Goal: Information Seeking & Learning: Learn about a topic

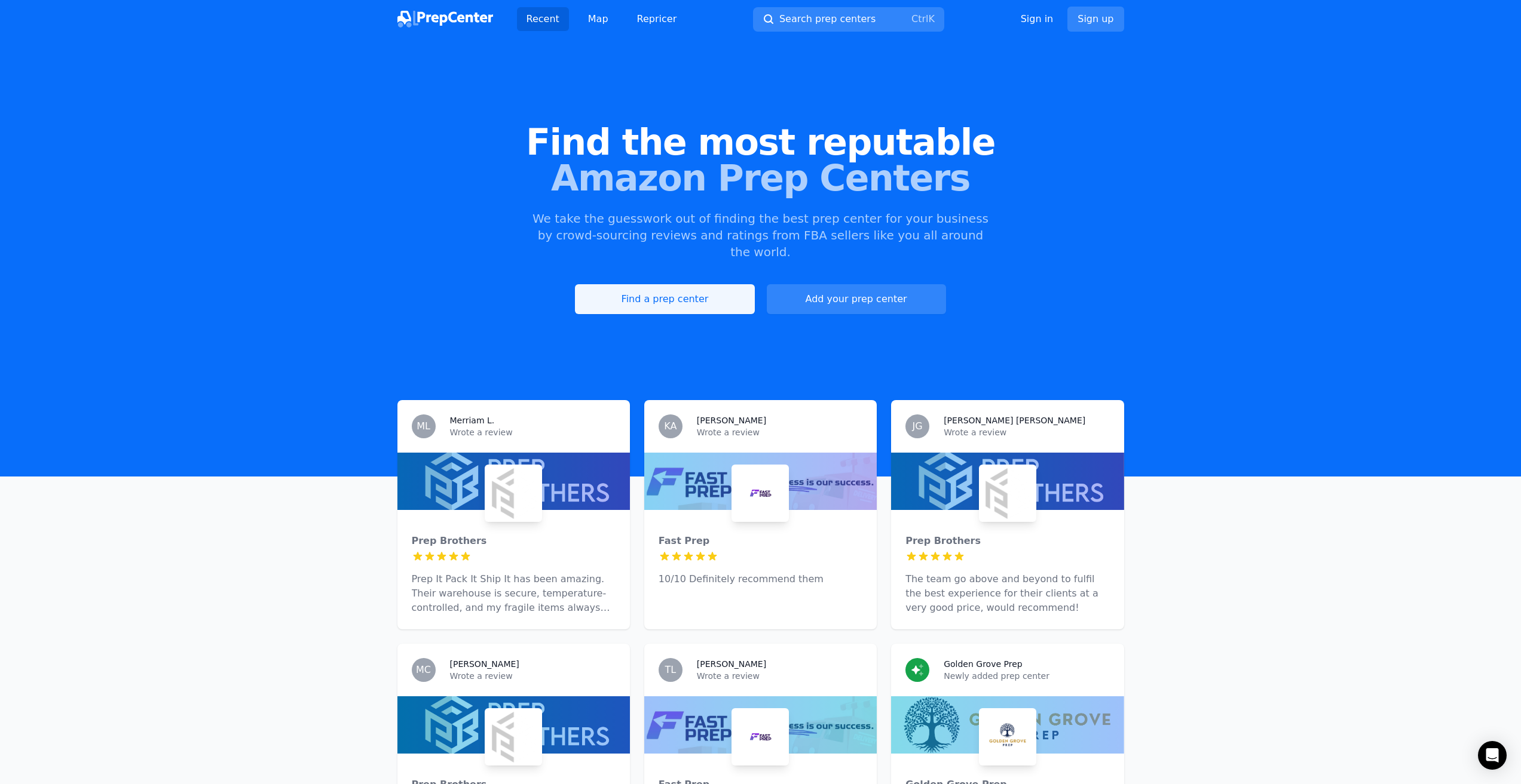
click at [691, 289] on link "Find a prep center" at bounding box center [664, 299] width 179 height 30
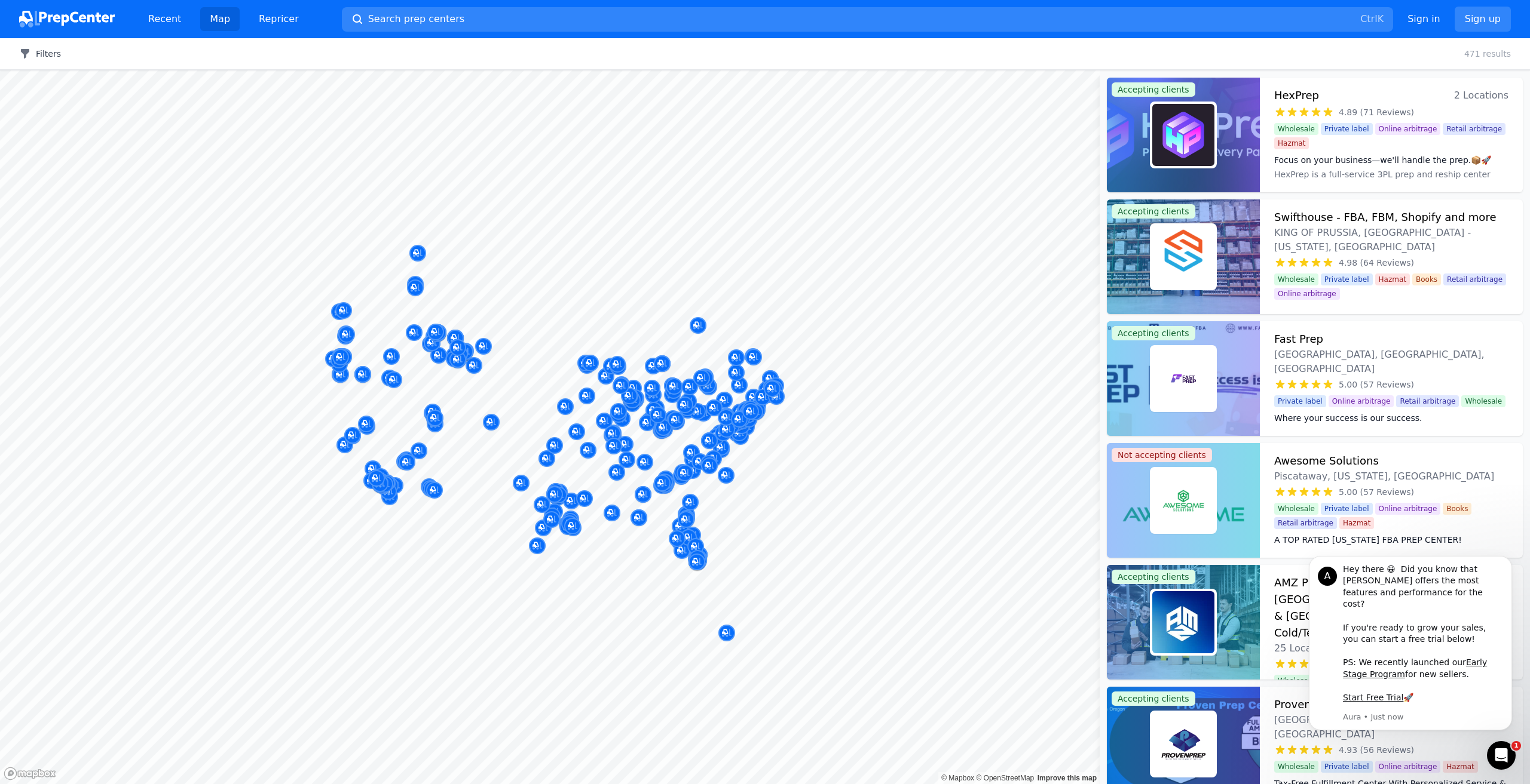
click at [54, 59] on button "Filters" at bounding box center [40, 53] width 42 height 12
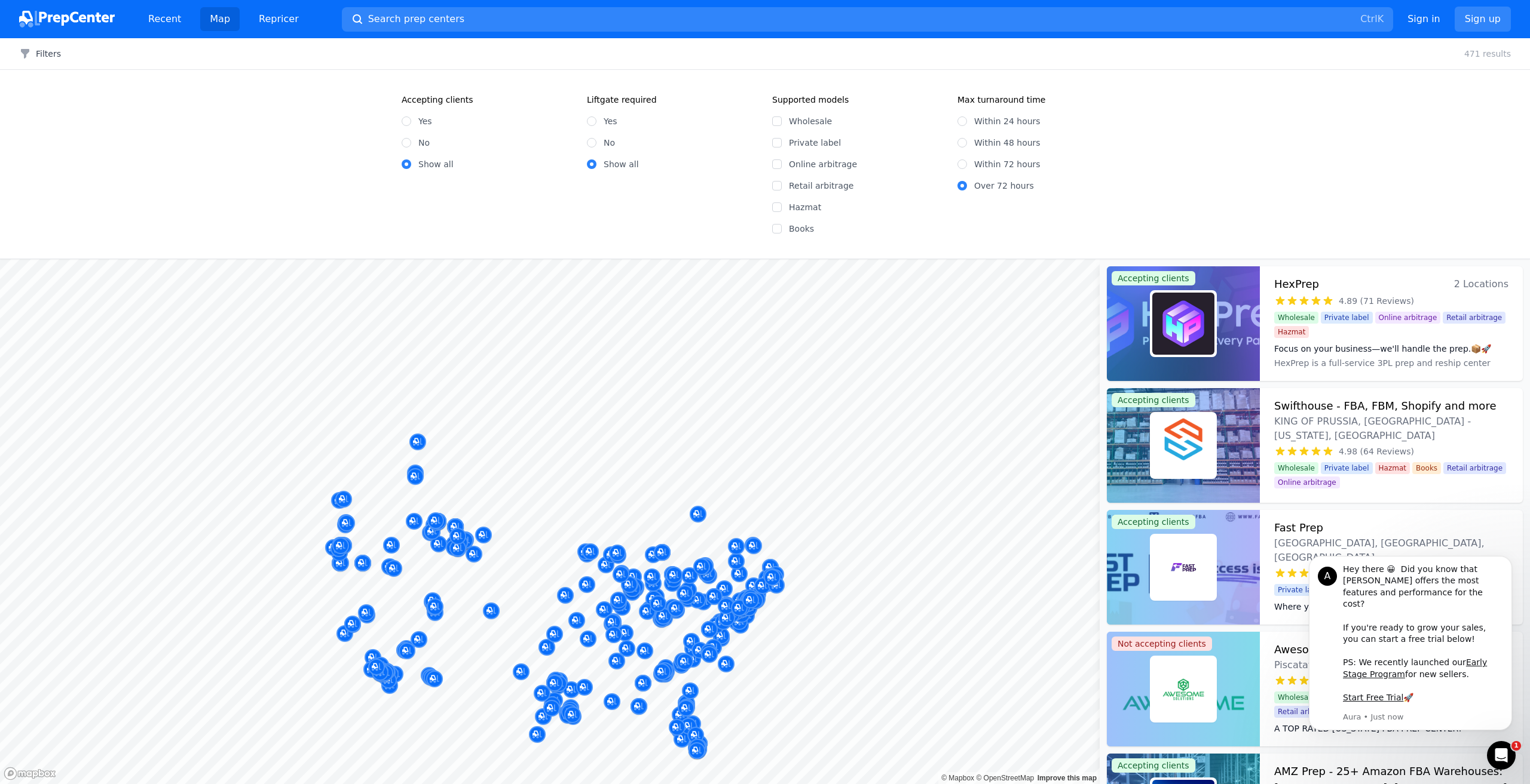
click at [596, 142] on div "No" at bounding box center [672, 143] width 171 height 12
click at [591, 142] on input "No" at bounding box center [592, 143] width 10 height 10
radio input "true"
click at [764, 142] on input "Within 48 hours" at bounding box center [962, 143] width 10 height 10
radio input "true"
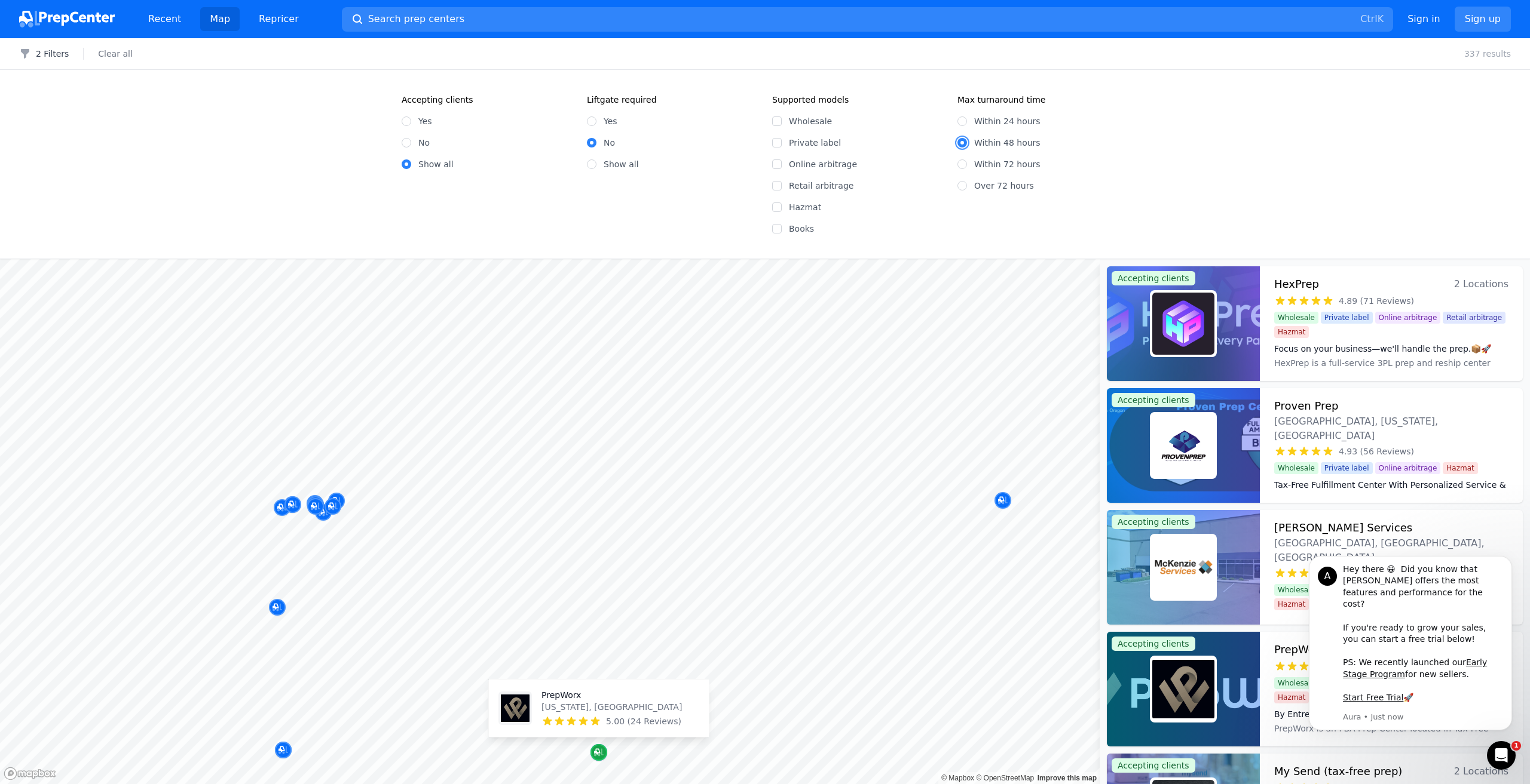
click at [597, 751] on icon "Map marker" at bounding box center [599, 753] width 10 height 12
click at [764, 653] on div at bounding box center [1183, 689] width 153 height 115
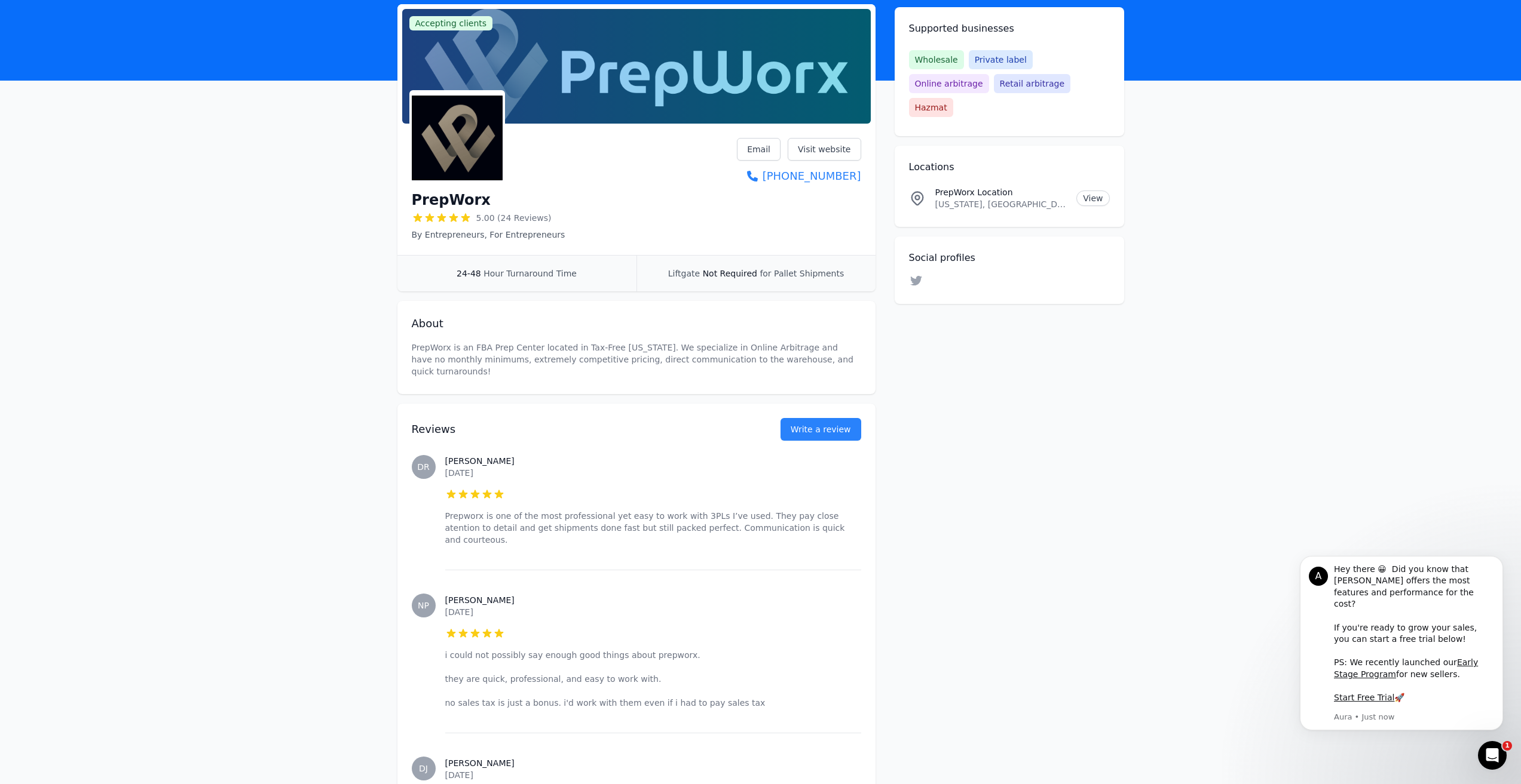
scroll to position [40, 0]
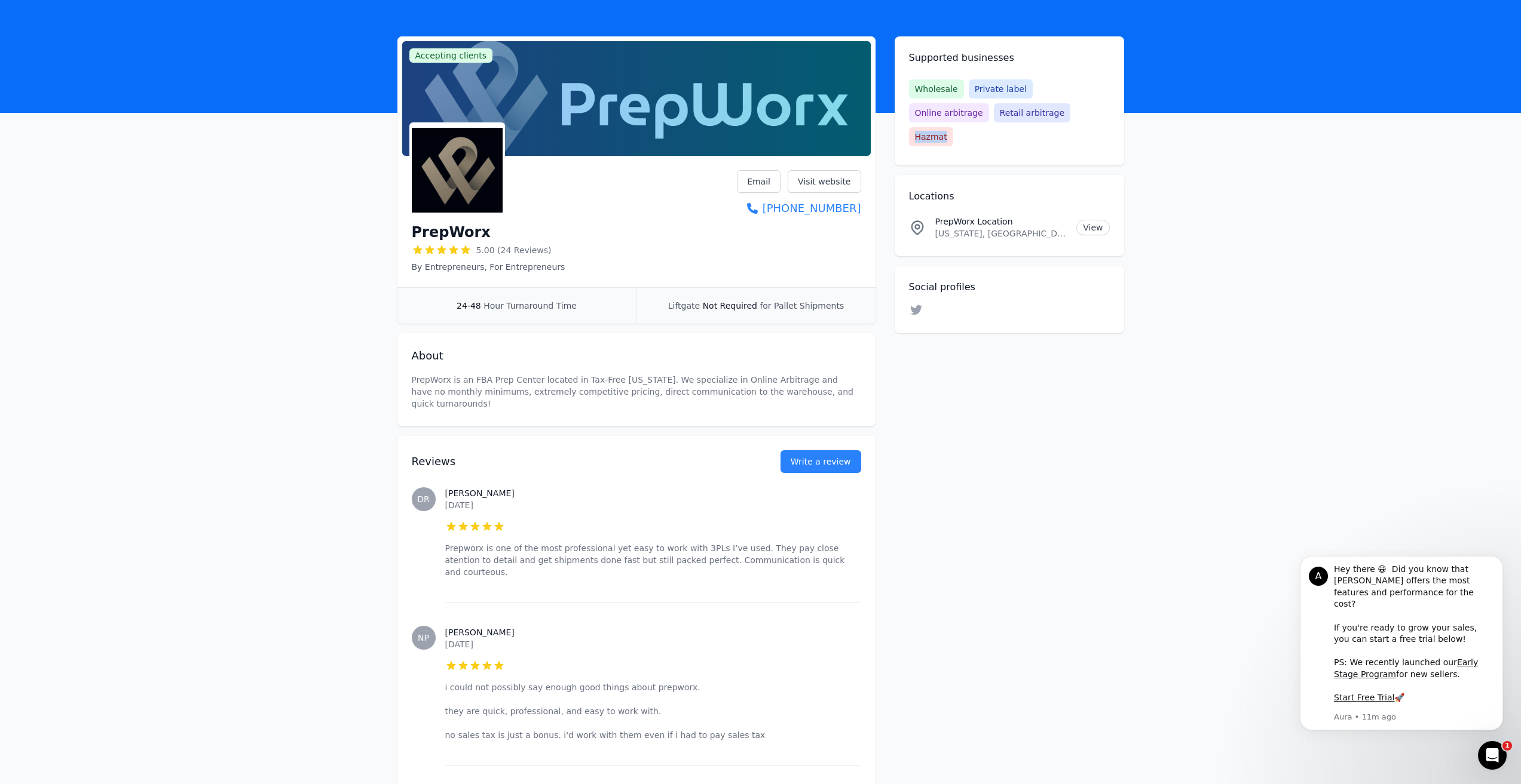
drag, startPoint x: 1019, startPoint y: 113, endPoint x: 987, endPoint y: 117, distance: 32.2
click at [764, 127] on span "Hazmat" at bounding box center [930, 136] width 44 height 19
drag, startPoint x: 969, startPoint y: 109, endPoint x: 906, endPoint y: 117, distance: 63.5
click at [764, 117] on div "Supported businesses Wholesale Private label Online arbitrage Retail arbitrage …" at bounding box center [1009, 101] width 229 height 129
drag, startPoint x: 1020, startPoint y: 115, endPoint x: 1013, endPoint y: 90, distance: 26.0
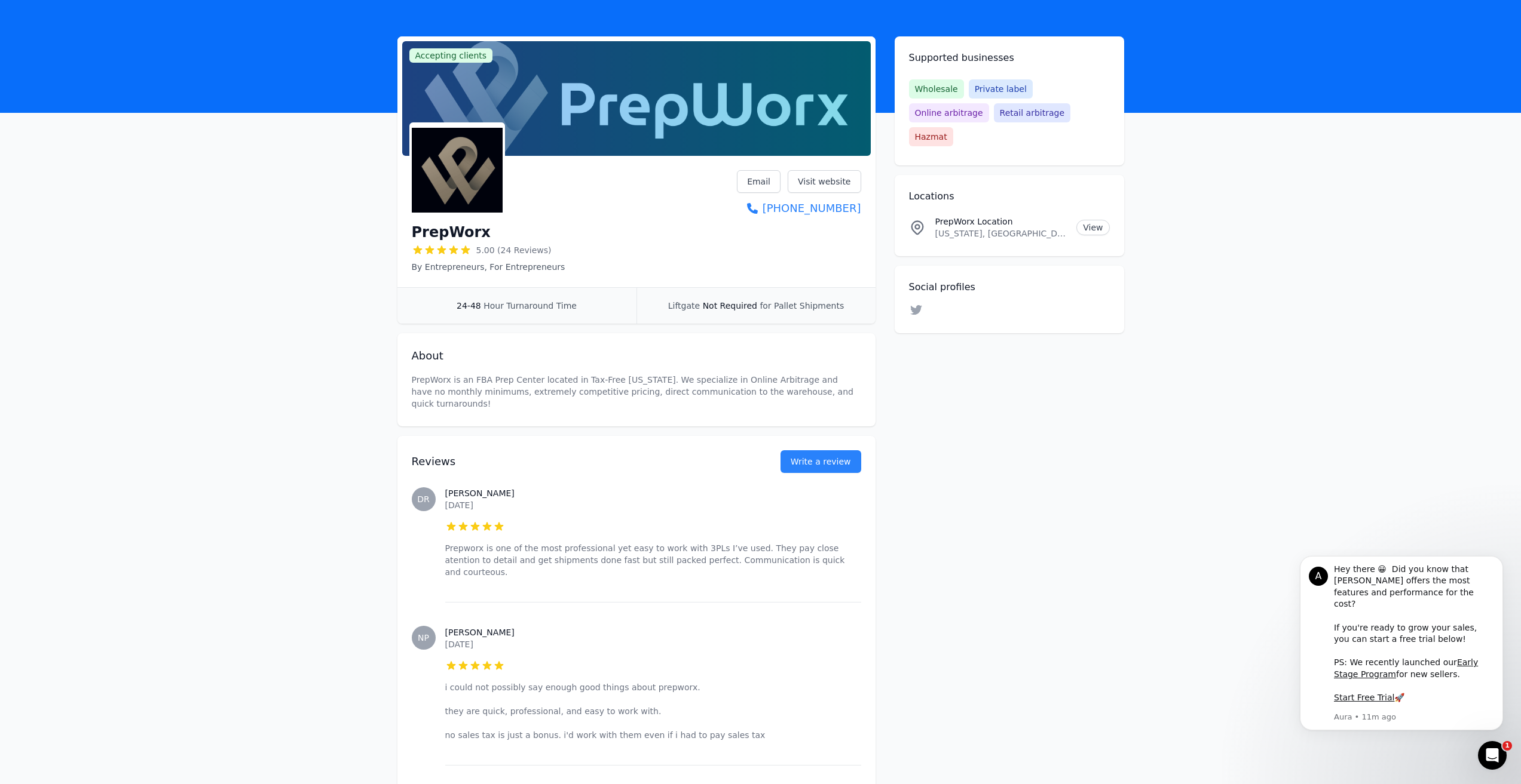
click at [764, 127] on span "Hazmat" at bounding box center [930, 136] width 44 height 19
click at [764, 89] on span "Private label" at bounding box center [1000, 89] width 64 height 19
click at [764, 100] on div "Wholesale Private label Online arbitrage Retail arbitrage Hazmat" at bounding box center [1009, 113] width 201 height 67
click at [764, 220] on link "View" at bounding box center [1093, 228] width 33 height 15
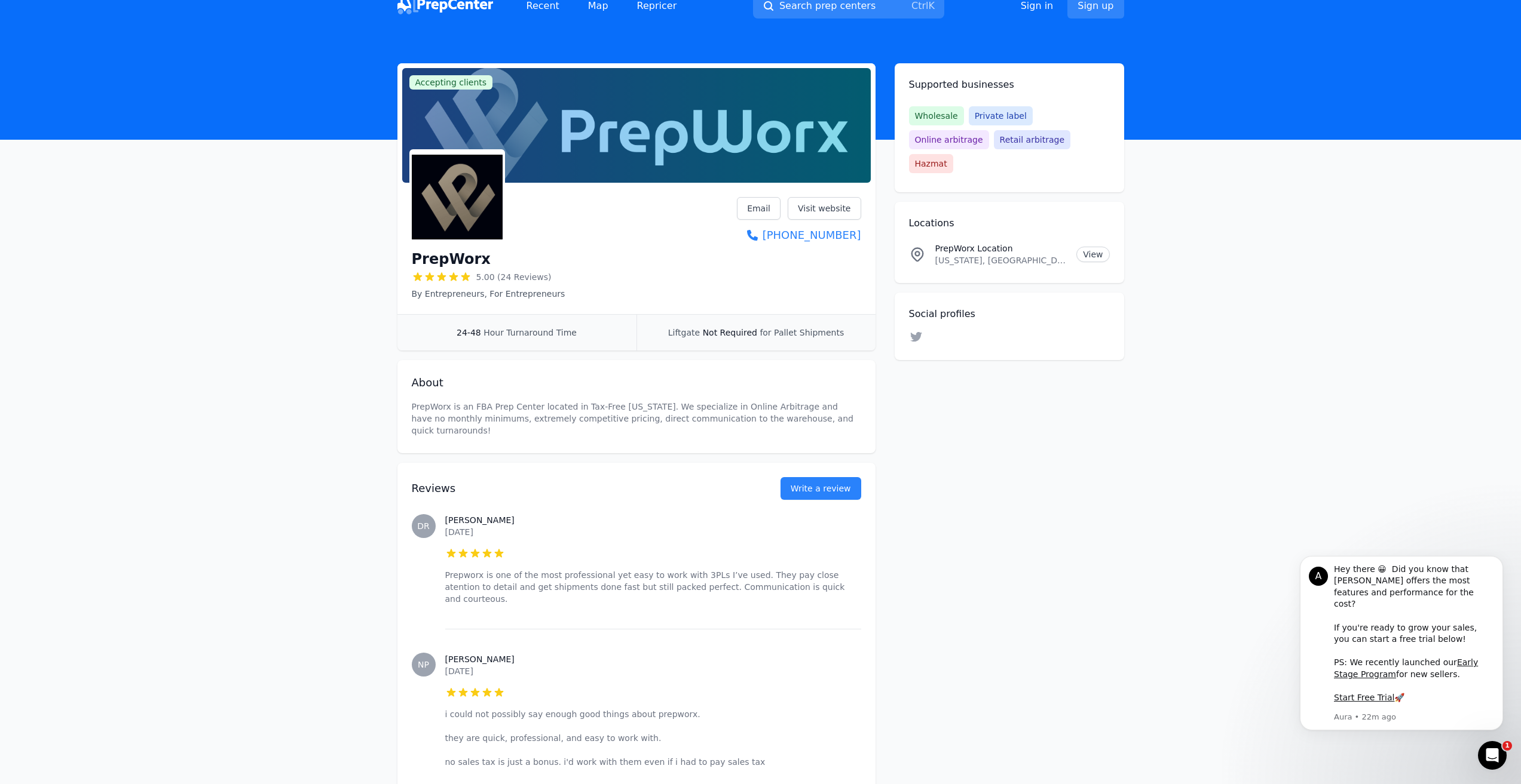
scroll to position [0, 0]
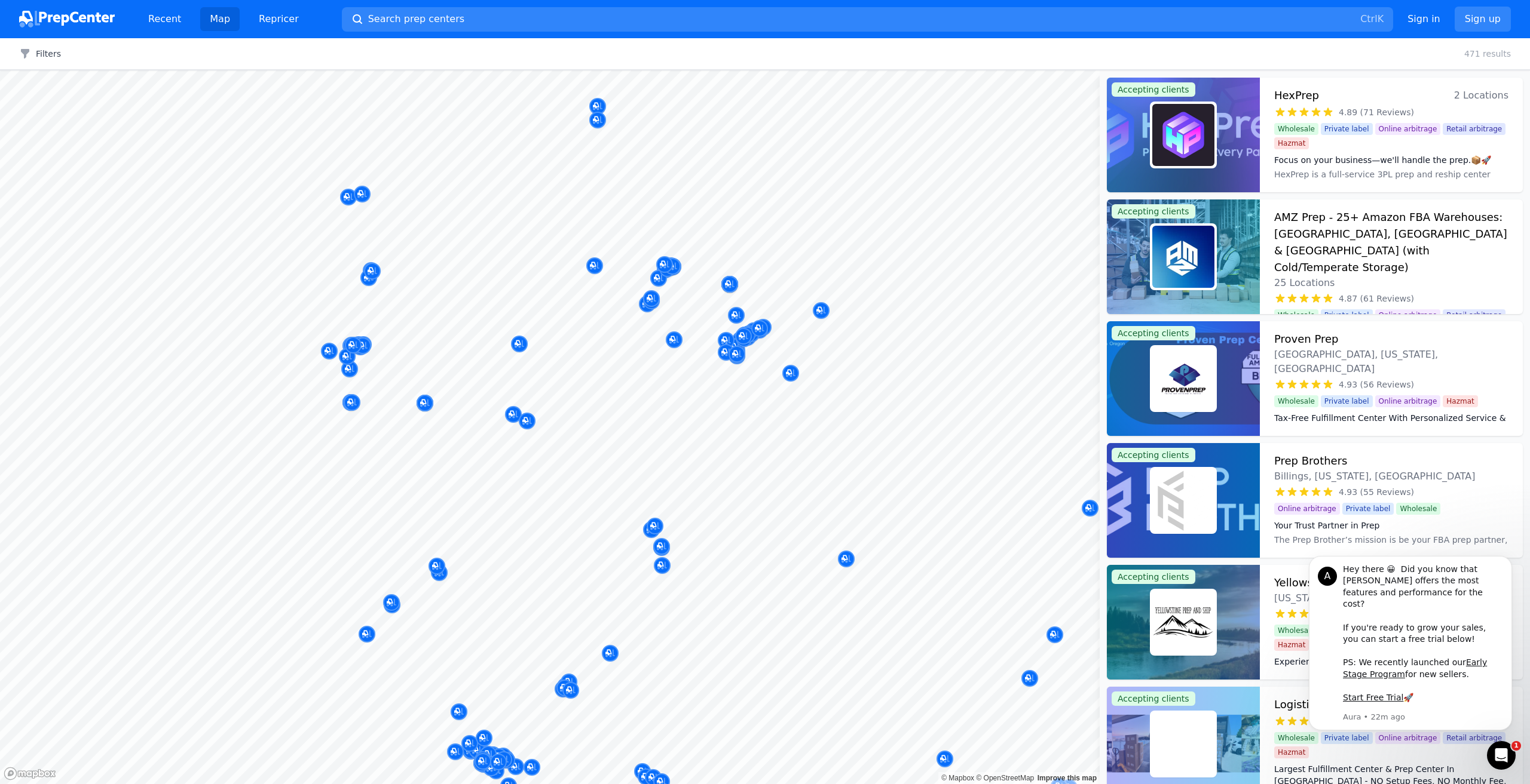
click at [39, 61] on div "Filters Clear all 471 results" at bounding box center [765, 54] width 1530 height 31
click at [25, 55] on icon "button" at bounding box center [25, 54] width 8 height 10
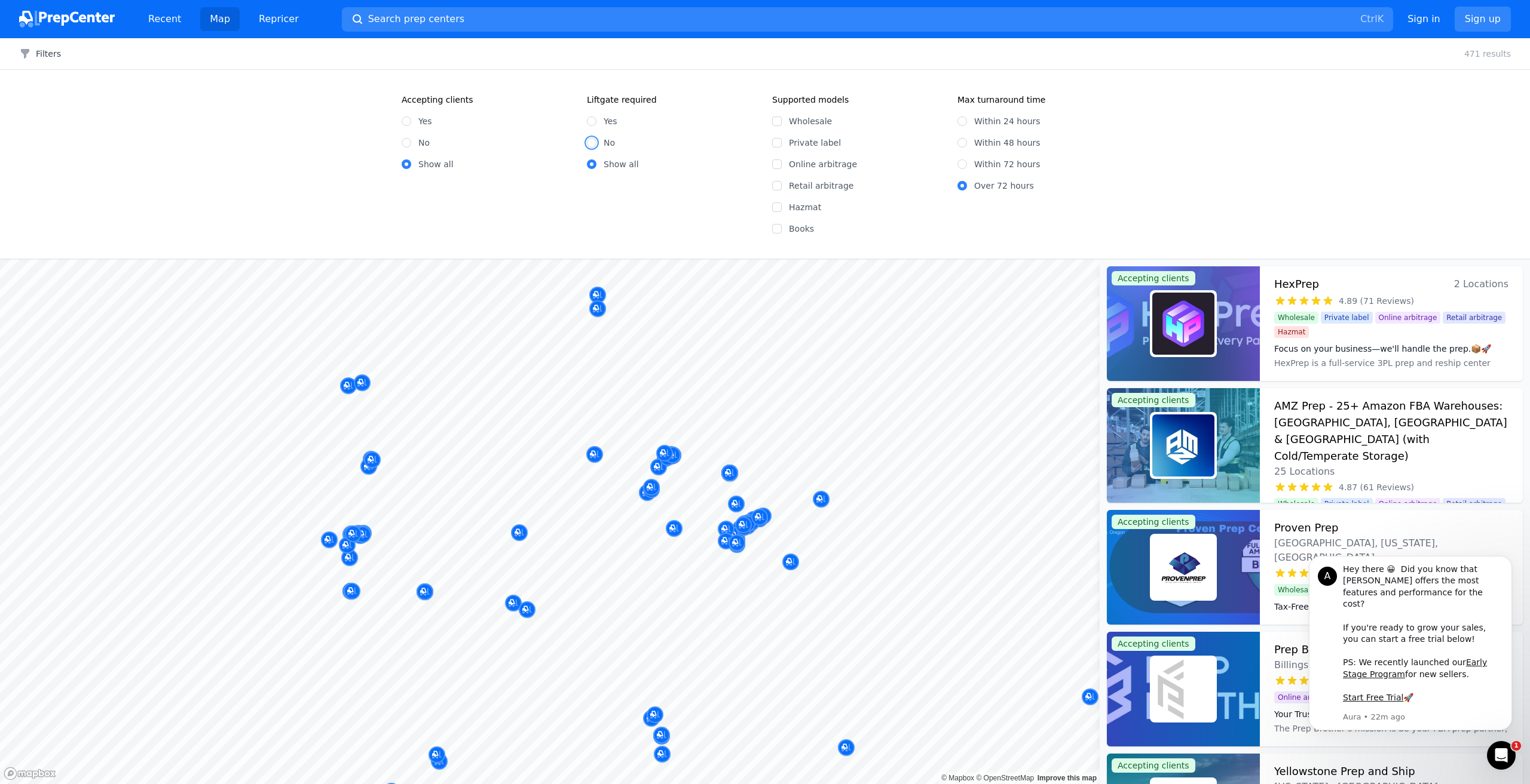
click at [592, 142] on input "No" at bounding box center [592, 143] width 10 height 10
radio input "true"
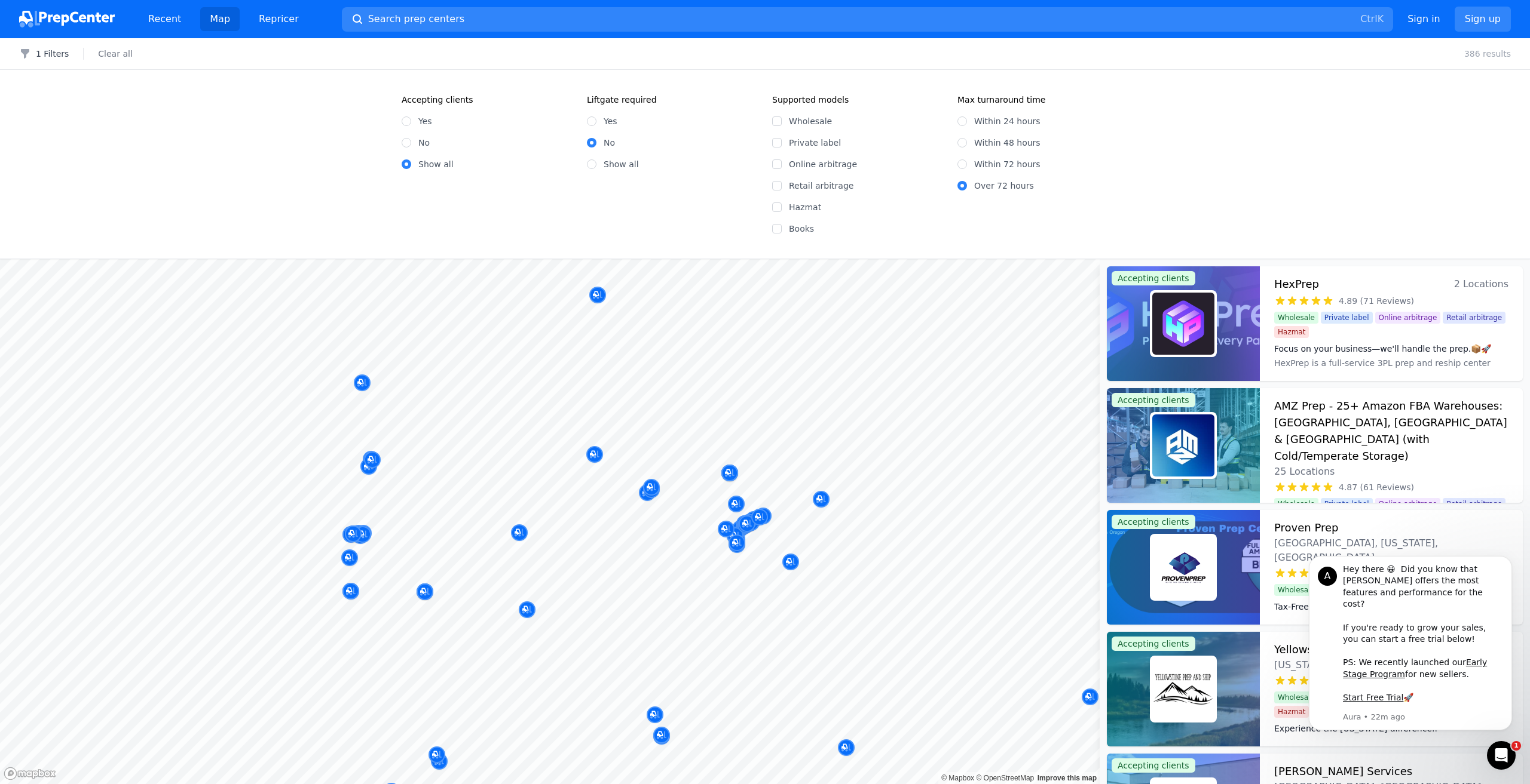
click at [764, 142] on div "Within 48 hours" at bounding box center [1043, 143] width 171 height 12
click at [764, 143] on input "Within 48 hours" at bounding box center [962, 143] width 10 height 10
radio input "true"
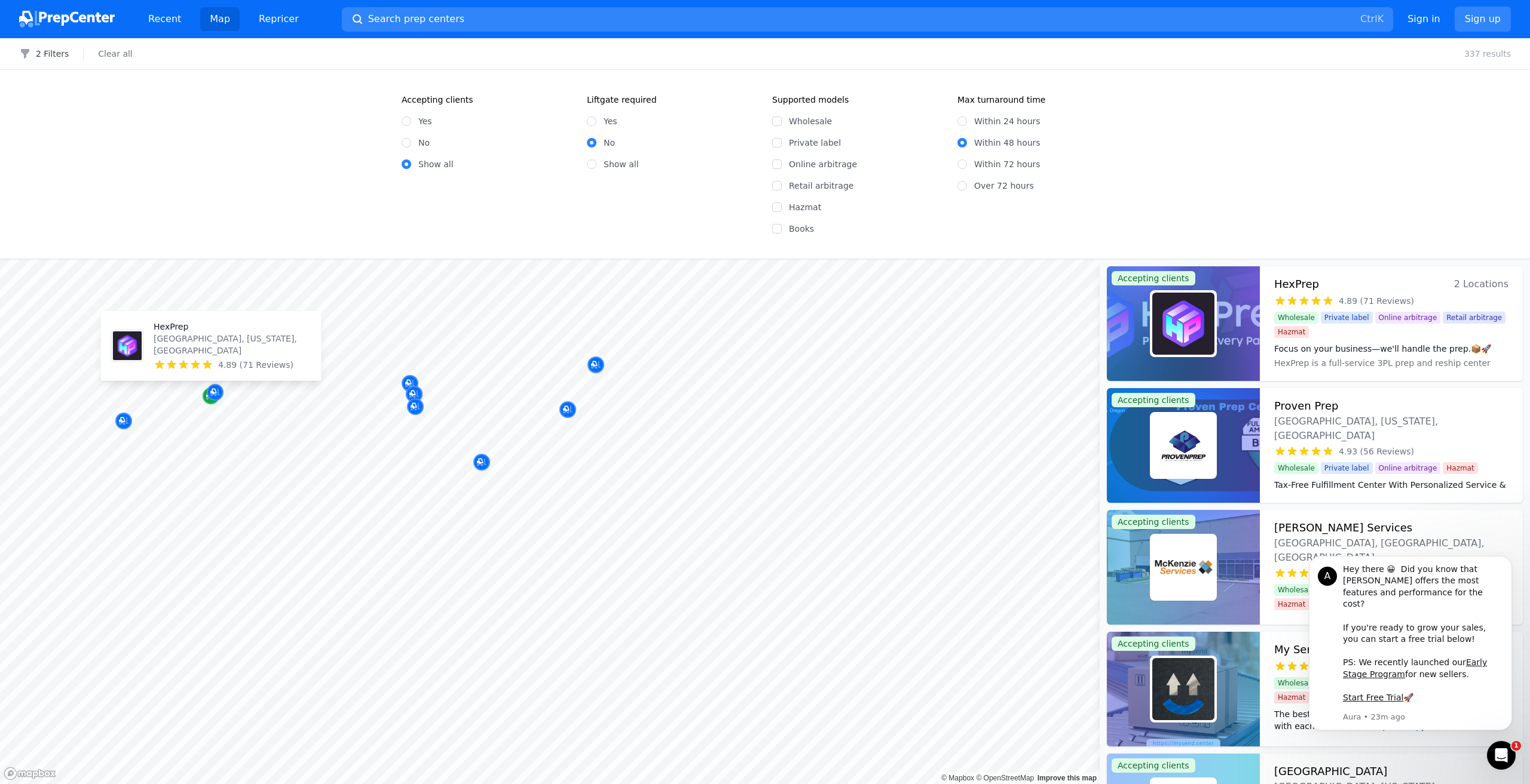
click at [204, 397] on div "Map marker" at bounding box center [211, 396] width 17 height 17
click at [764, 282] on div at bounding box center [1183, 324] width 153 height 115
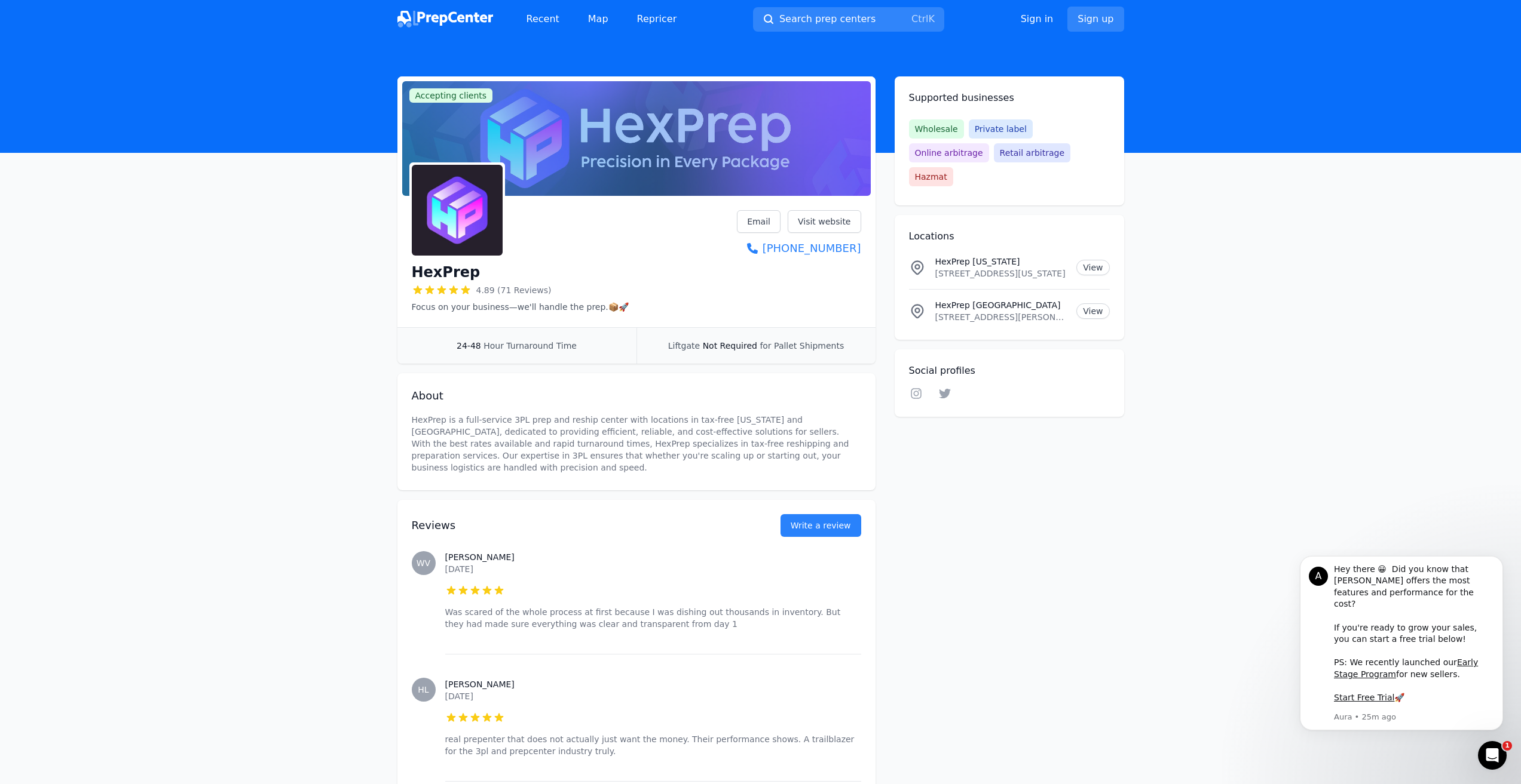
drag, startPoint x: 963, startPoint y: 551, endPoint x: 863, endPoint y: 372, distance: 205.0
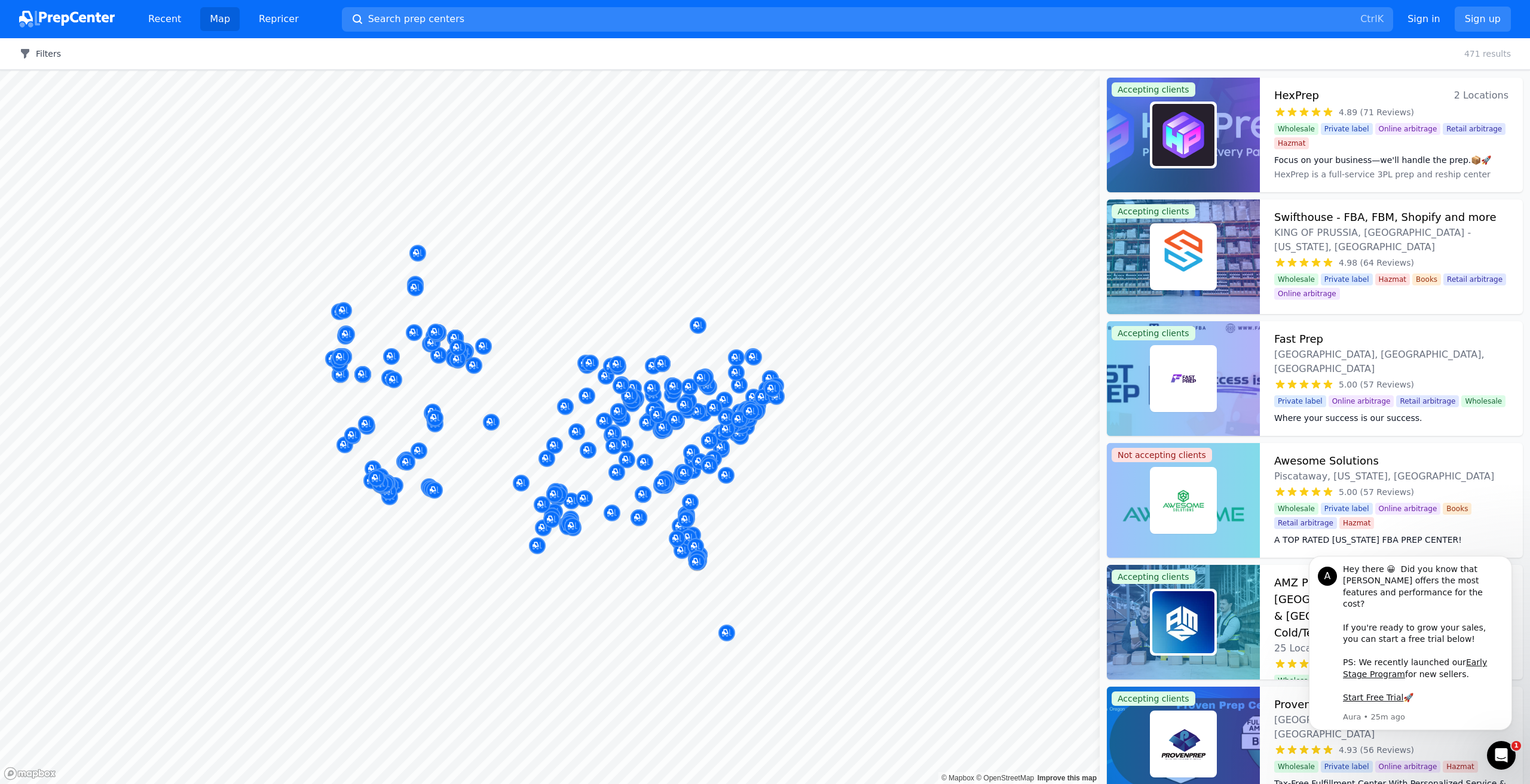
click at [39, 52] on button "Filters" at bounding box center [40, 53] width 42 height 12
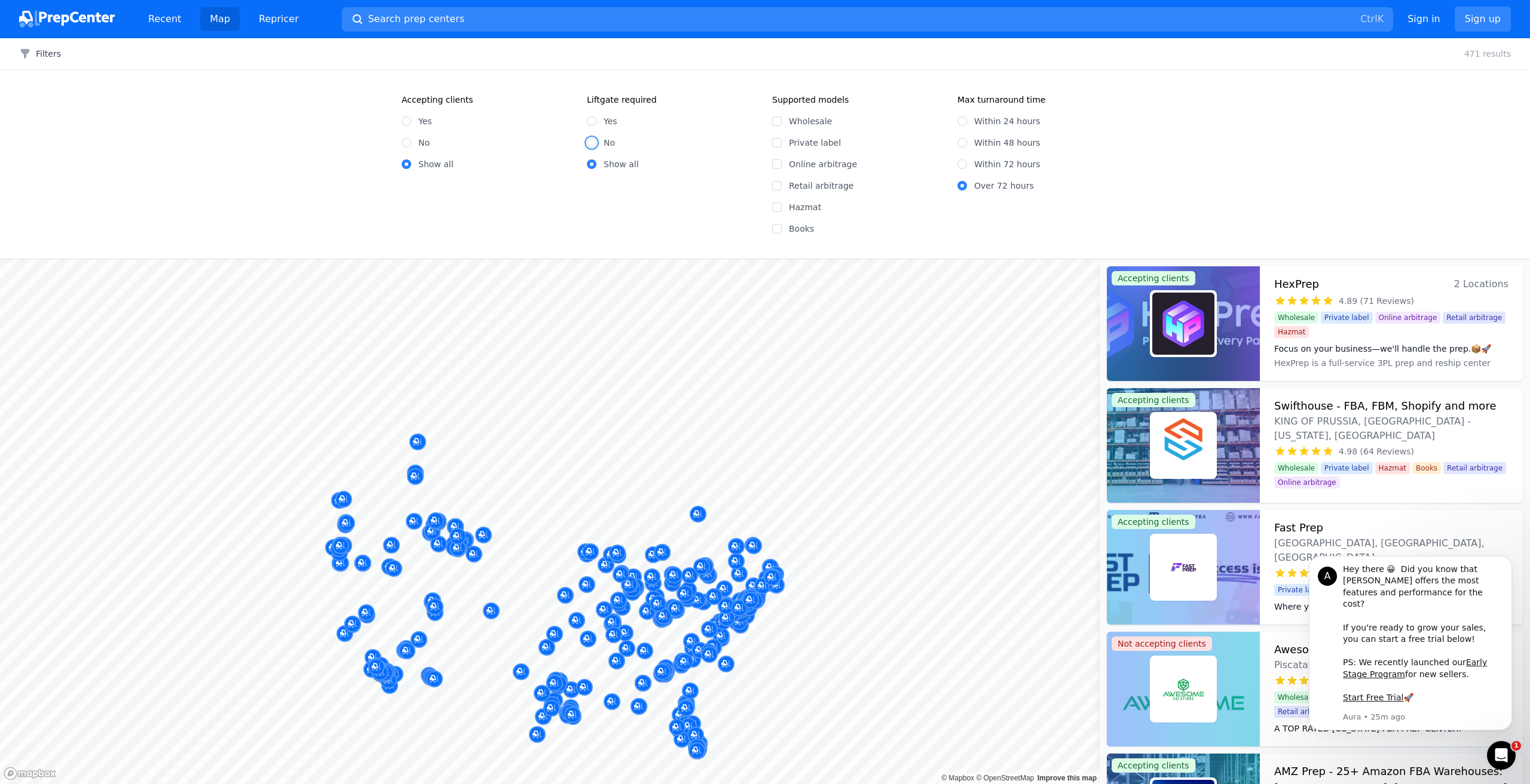
click at [592, 141] on input "No" at bounding box center [592, 143] width 10 height 10
radio input "true"
click at [764, 147] on div "Within 48 hours" at bounding box center [1043, 143] width 171 height 12
click at [764, 147] on div "Within 48 hours" at bounding box center [1043, 143] width 171 height 12
click at [764, 146] on input "Within 48 hours" at bounding box center [962, 143] width 10 height 10
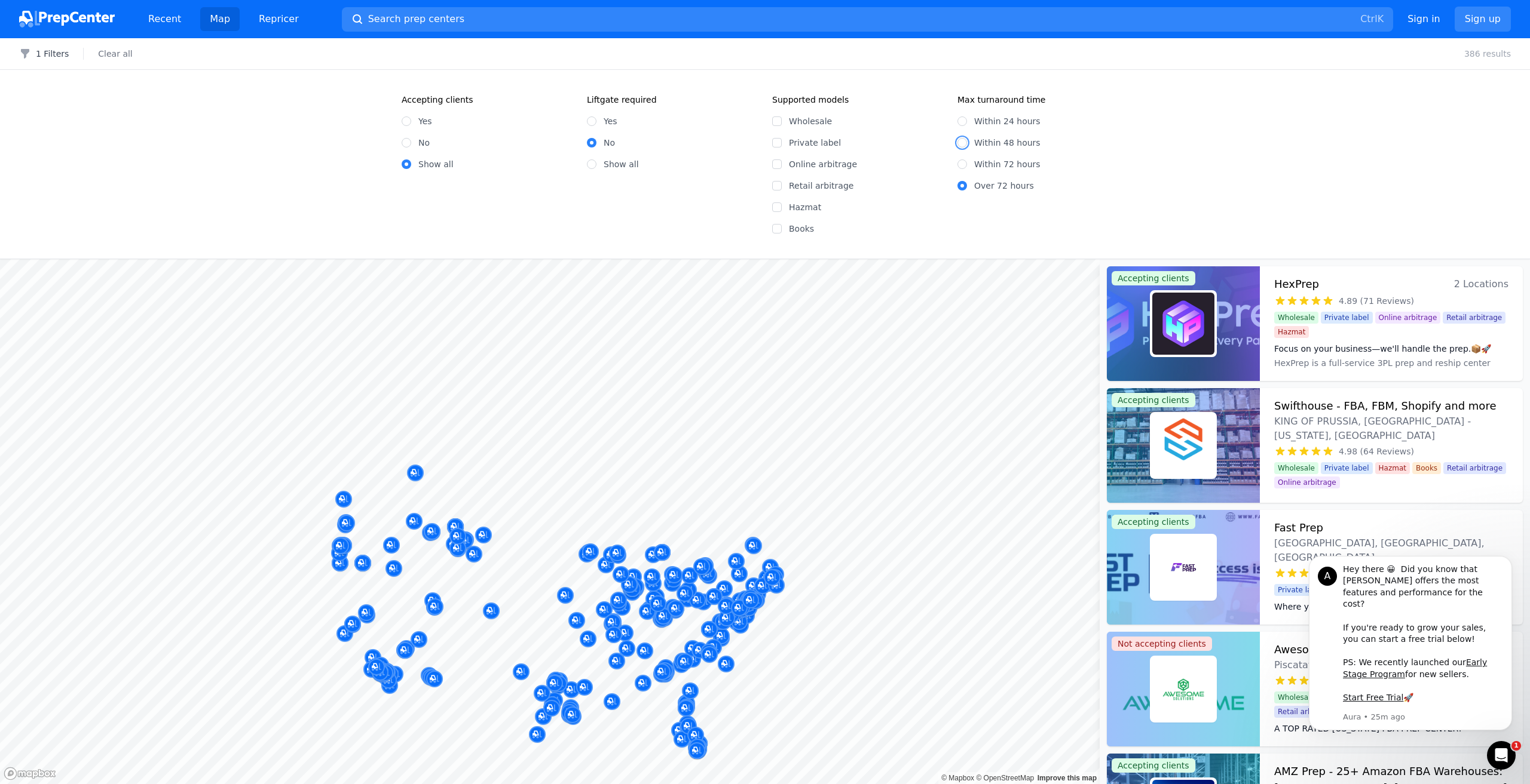
radio input "true"
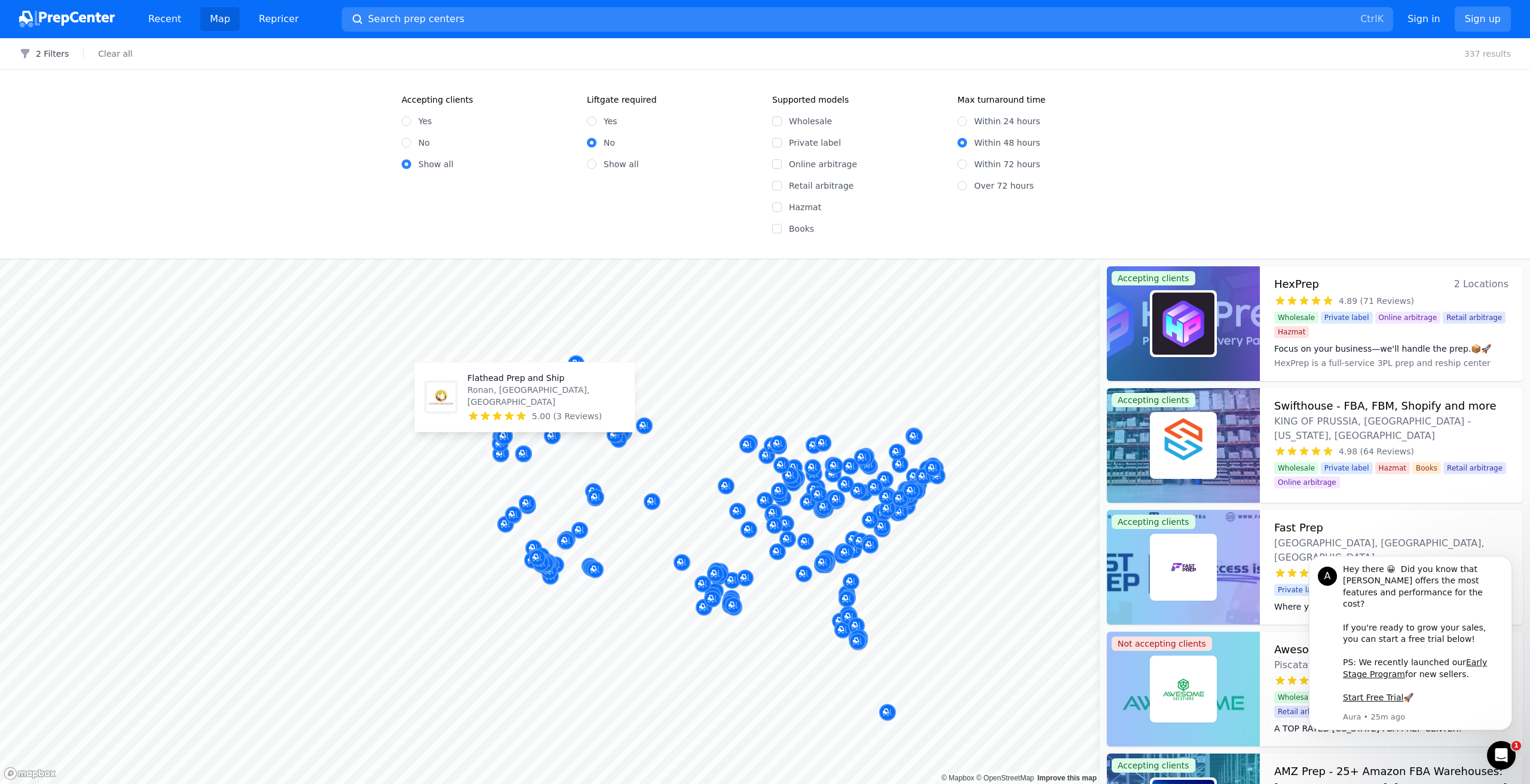
click at [560, 410] on body "Recent Map Repricer Search prep centers Ctrl K Open main menu Sign in Sign up F…" at bounding box center [765, 392] width 1530 height 784
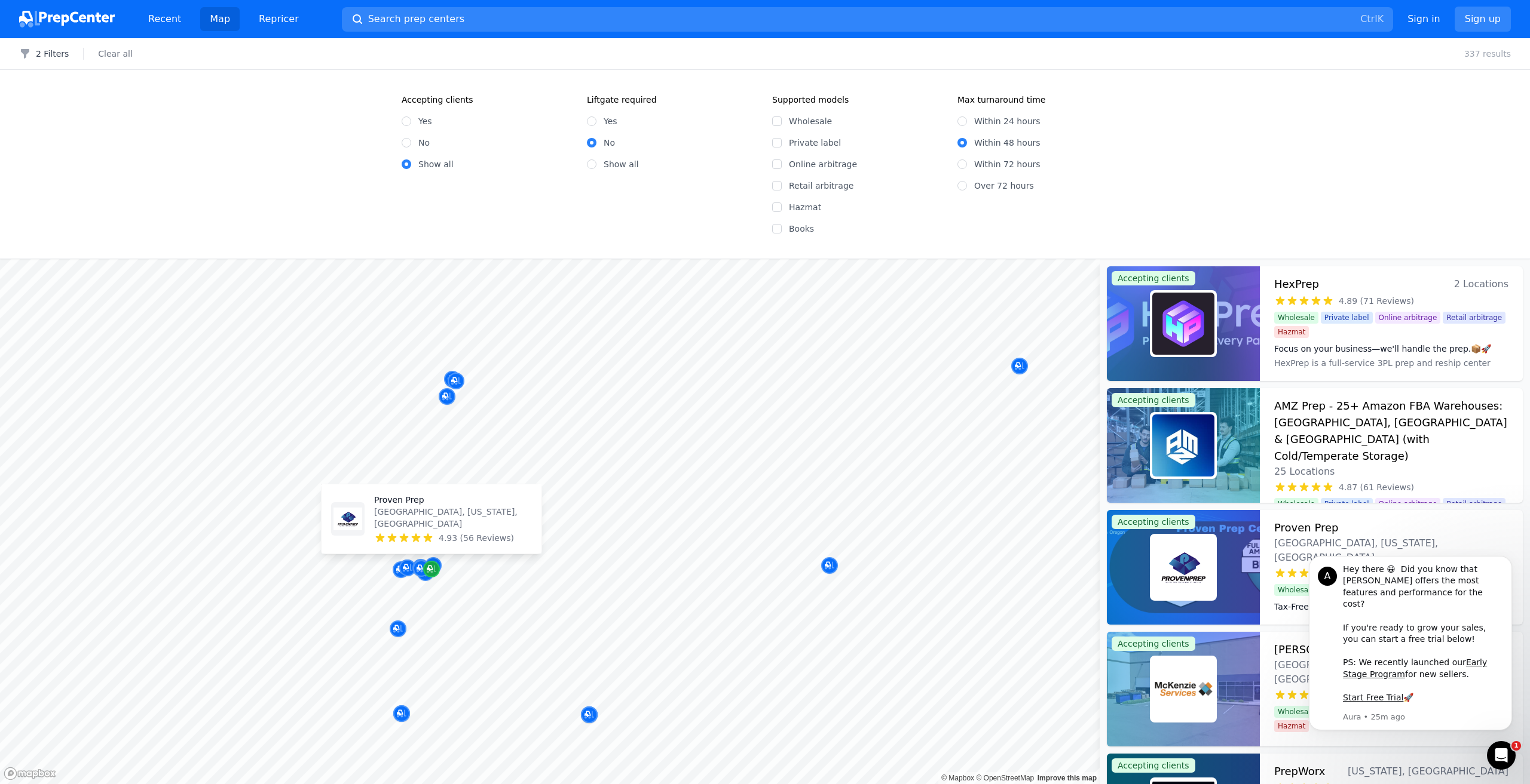
click at [431, 564] on icon "Map marker" at bounding box center [431, 569] width 10 height 12
click at [764, 542] on div at bounding box center [1183, 567] width 153 height 115
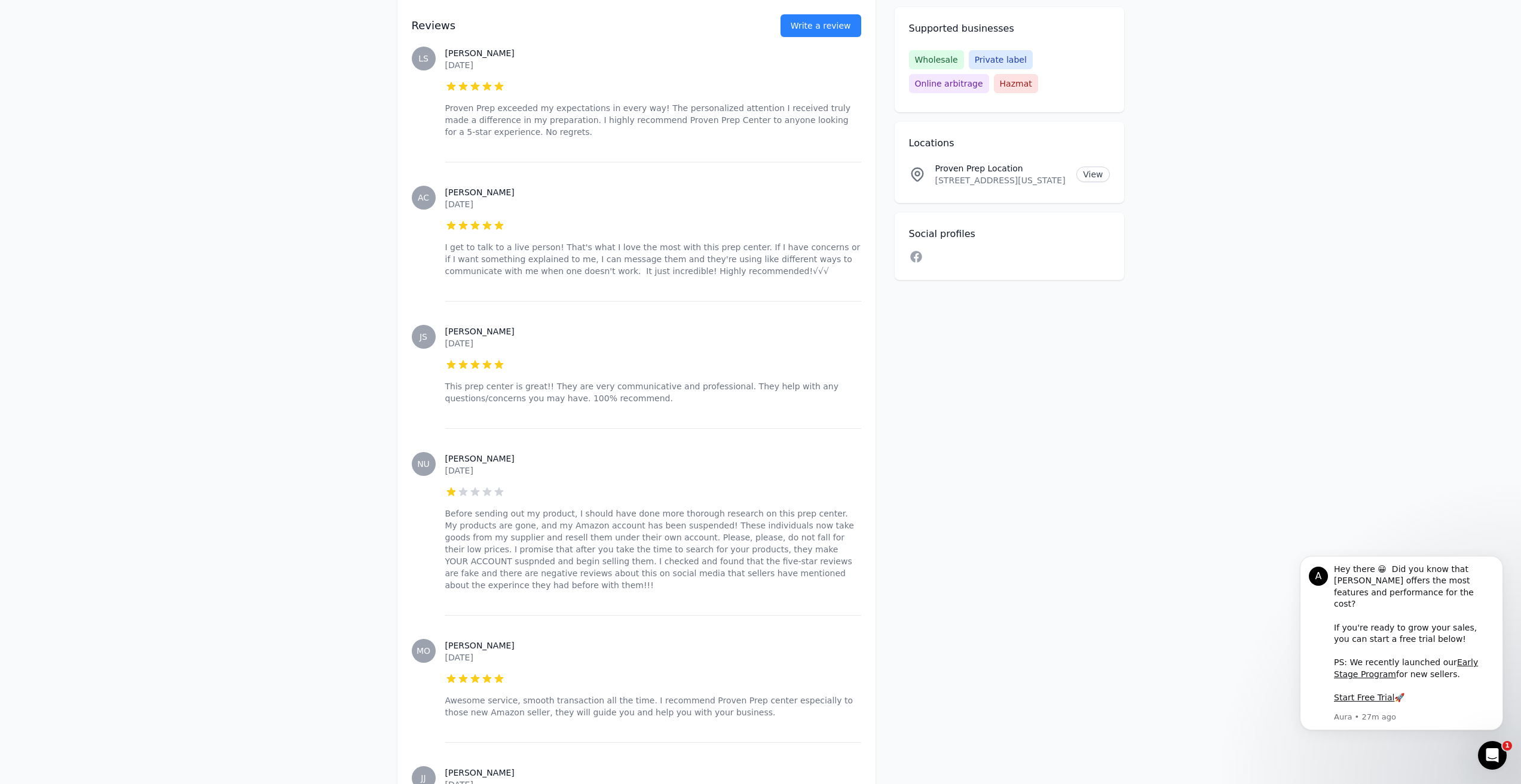
scroll to position [3106, 0]
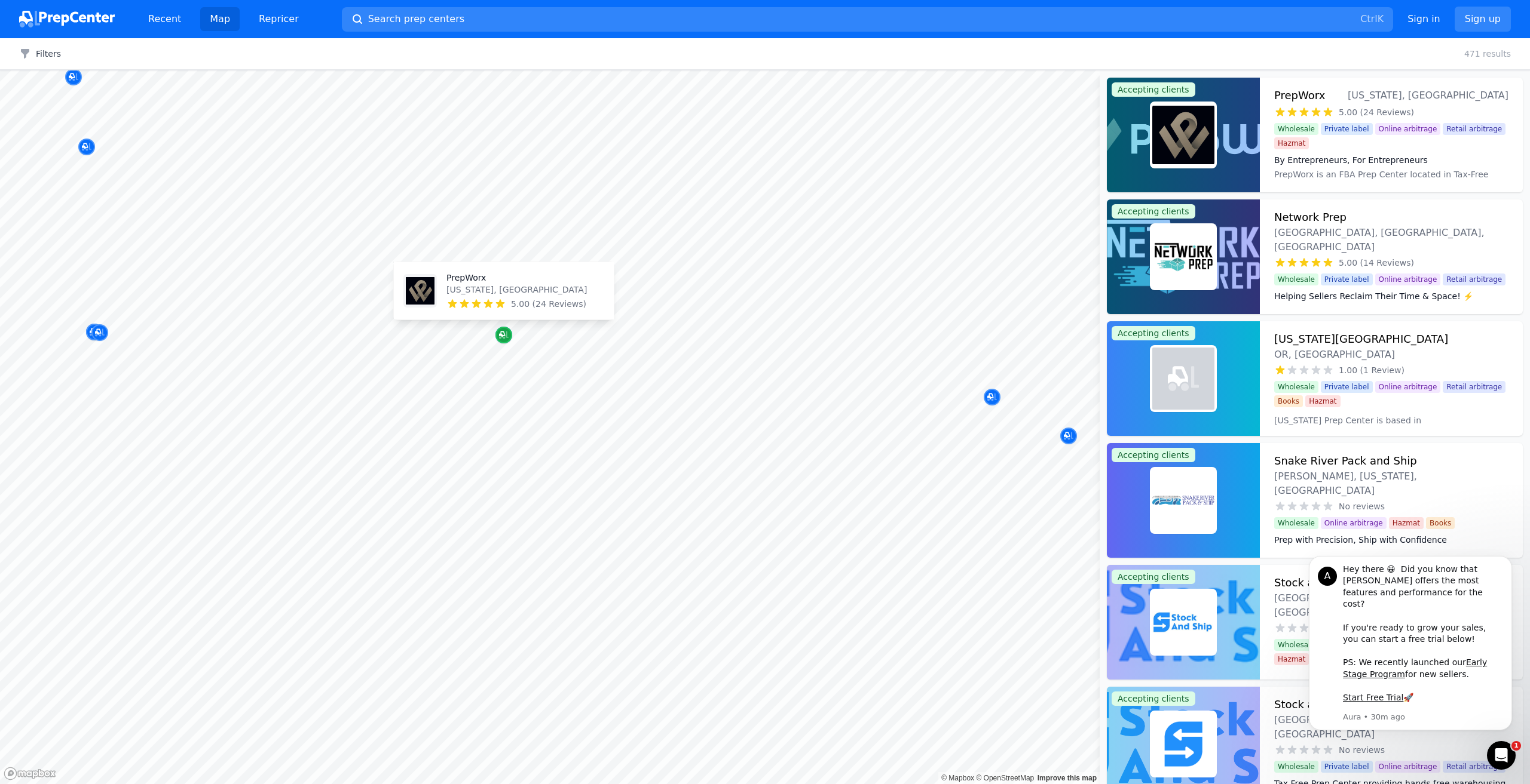
click at [501, 336] on icon "Map marker" at bounding box center [502, 334] width 6 height 6
click at [503, 339] on icon "Map marker" at bounding box center [504, 335] width 10 height 12
click at [764, 161] on img at bounding box center [1183, 135] width 62 height 62
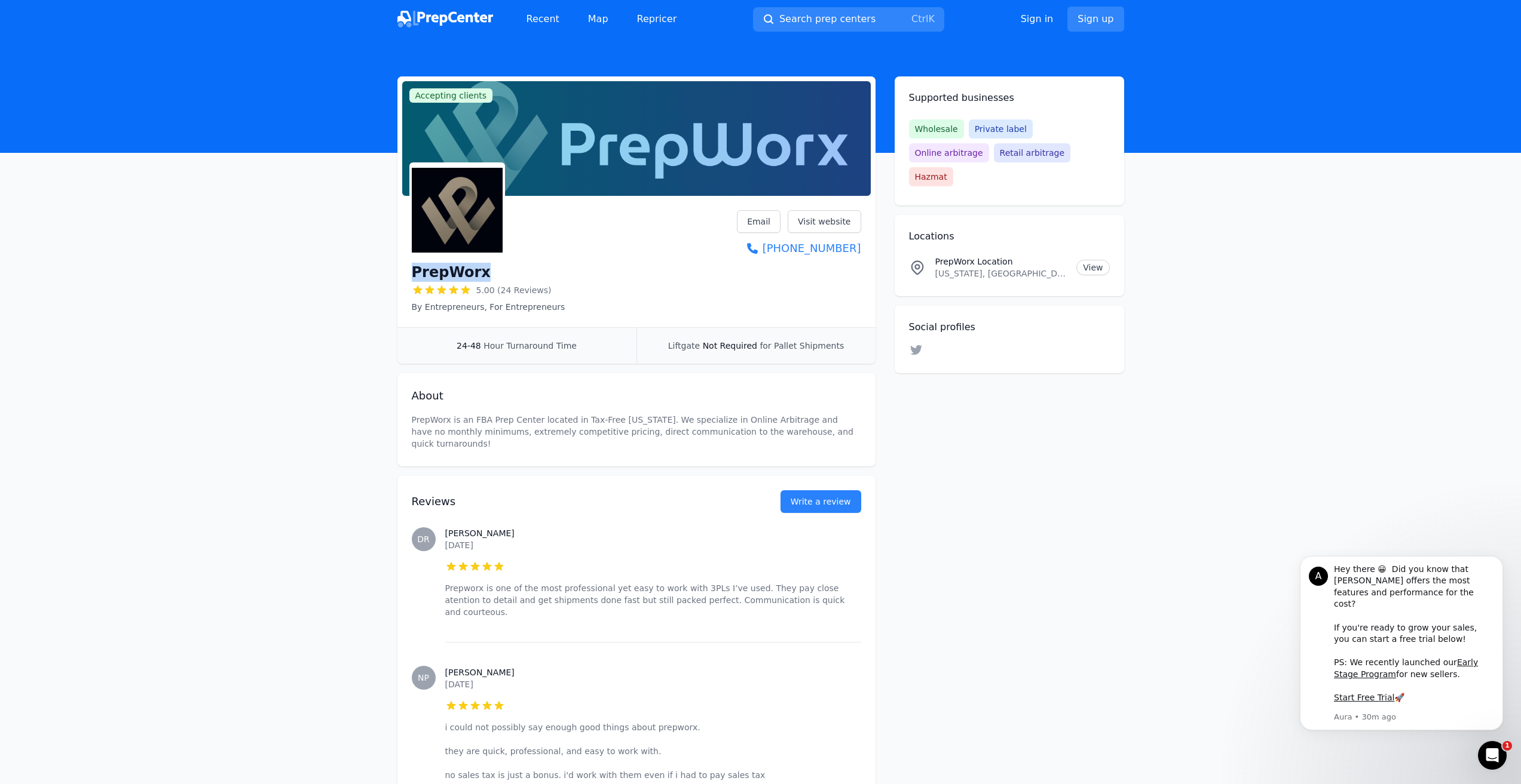
drag, startPoint x: 481, startPoint y: 272, endPoint x: 404, endPoint y: 280, distance: 77.4
click at [404, 280] on div "PrepWorx 5.00 (24 Reviews) By Entrepreneurs, For Entrepreneurs Email Visit webs…" at bounding box center [637, 263] width 478 height 126
copy h1 "PrepWorx"
